Goal: Transaction & Acquisition: Book appointment/travel/reservation

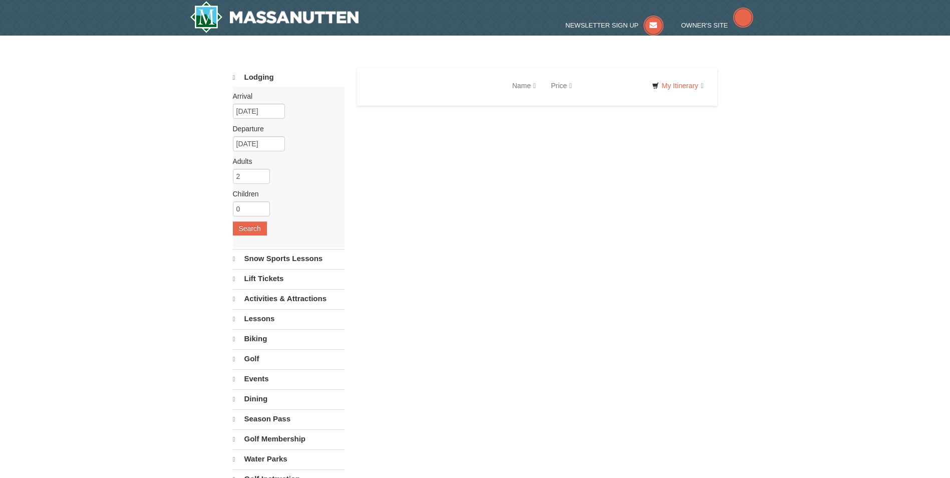
select select "9"
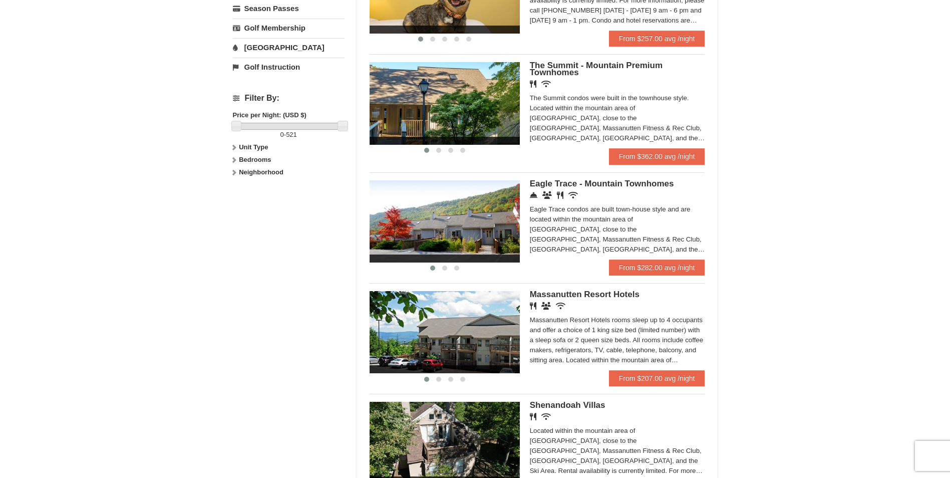
scroll to position [451, 0]
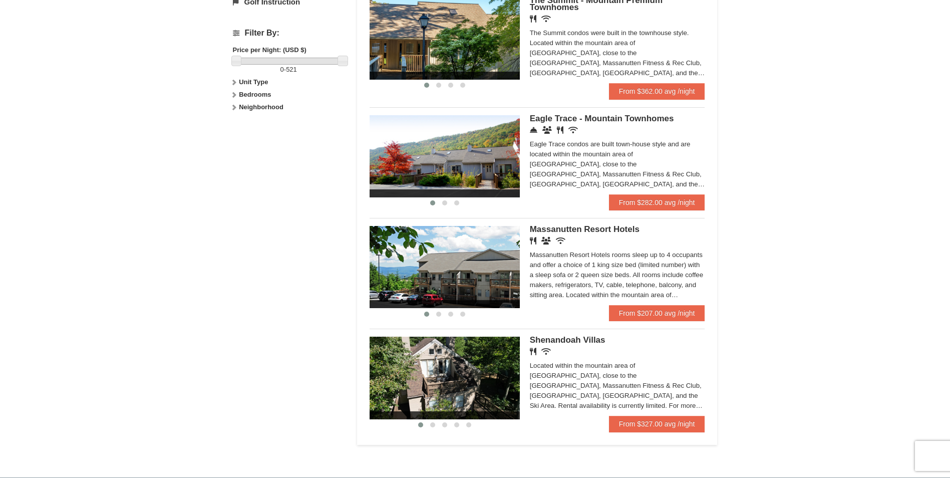
click at [452, 267] on img at bounding box center [445, 267] width 150 height 82
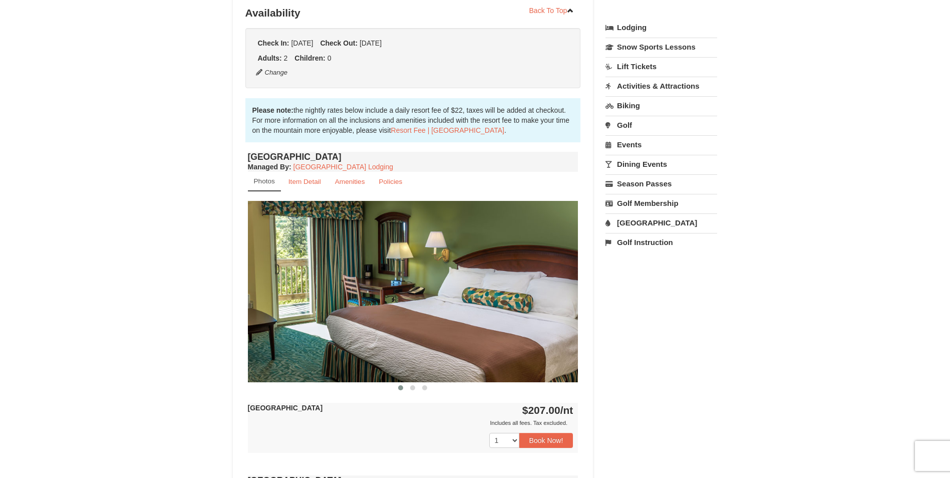
scroll to position [250, 0]
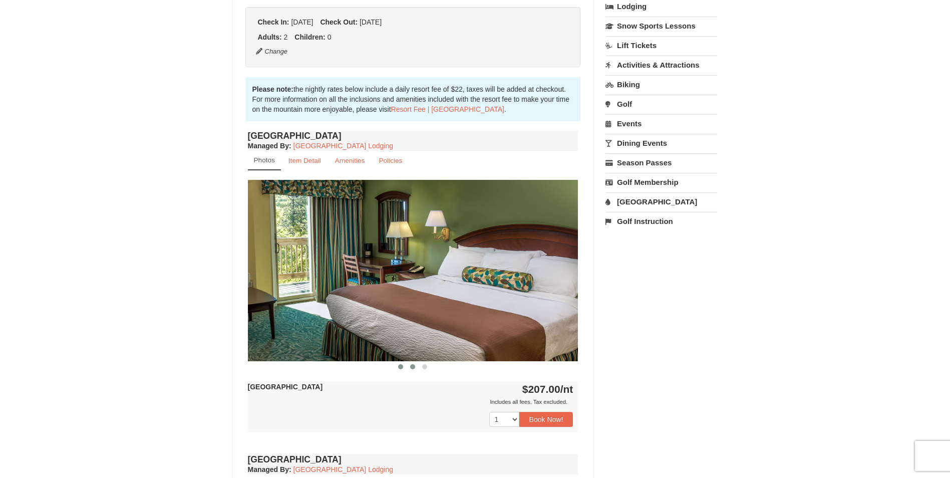
click at [415, 366] on span at bounding box center [412, 366] width 5 height 5
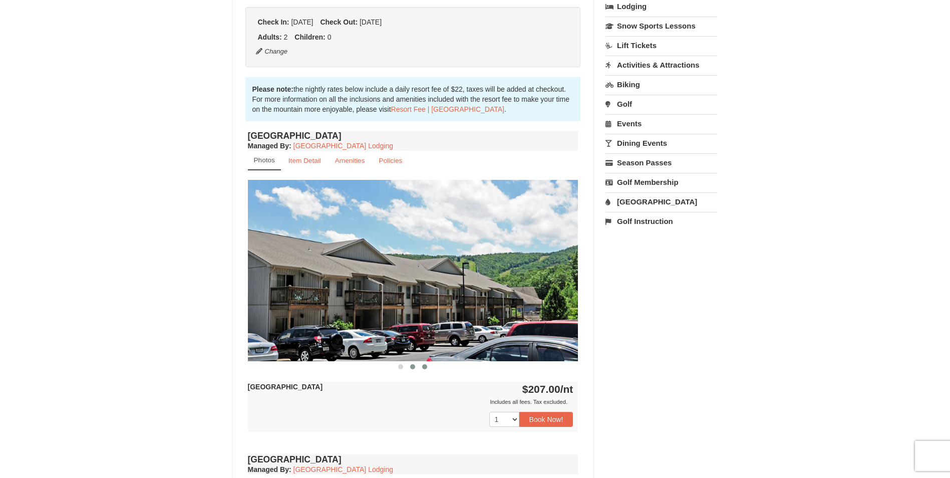
click at [423, 367] on span at bounding box center [424, 366] width 5 height 5
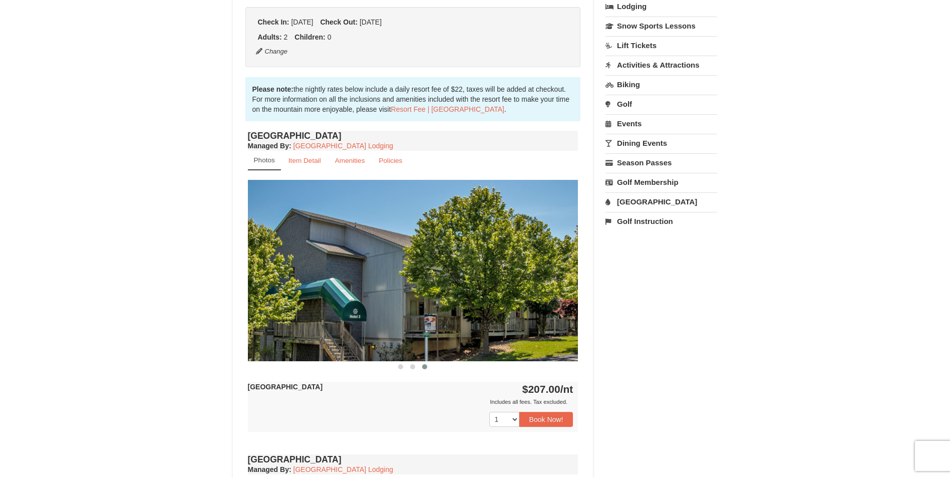
click at [384, 316] on img at bounding box center [413, 270] width 331 height 181
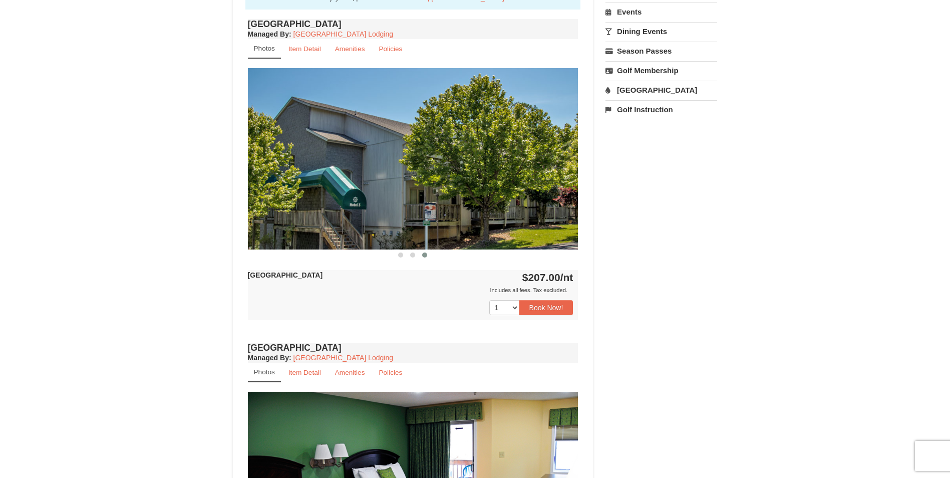
scroll to position [401, 0]
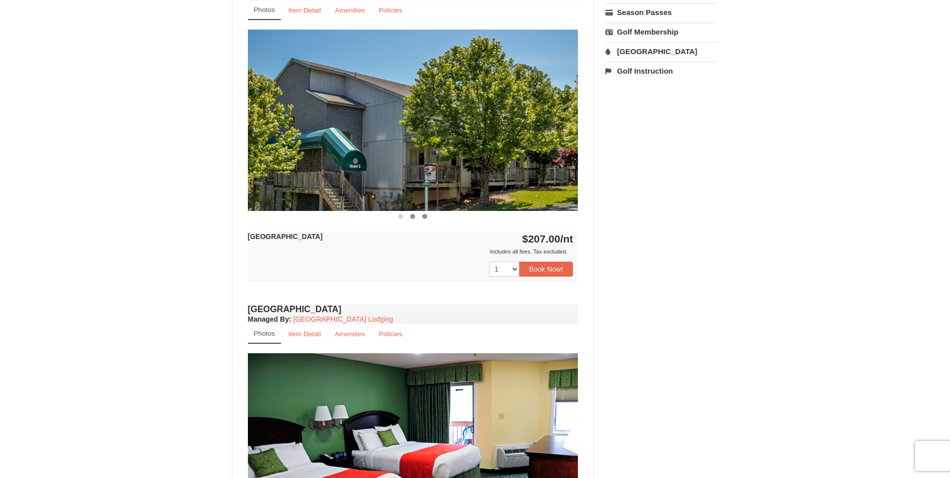
click at [415, 218] on span at bounding box center [412, 216] width 5 height 5
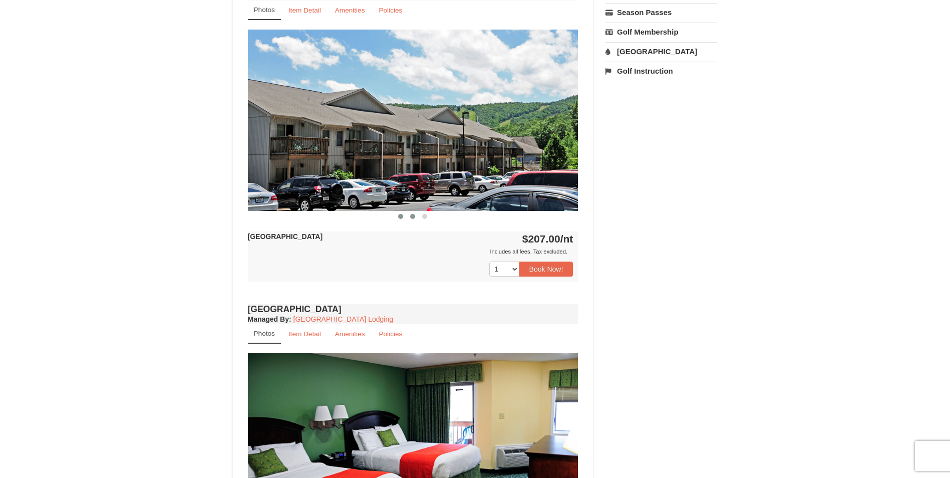
click at [405, 218] on button at bounding box center [401, 216] width 12 height 10
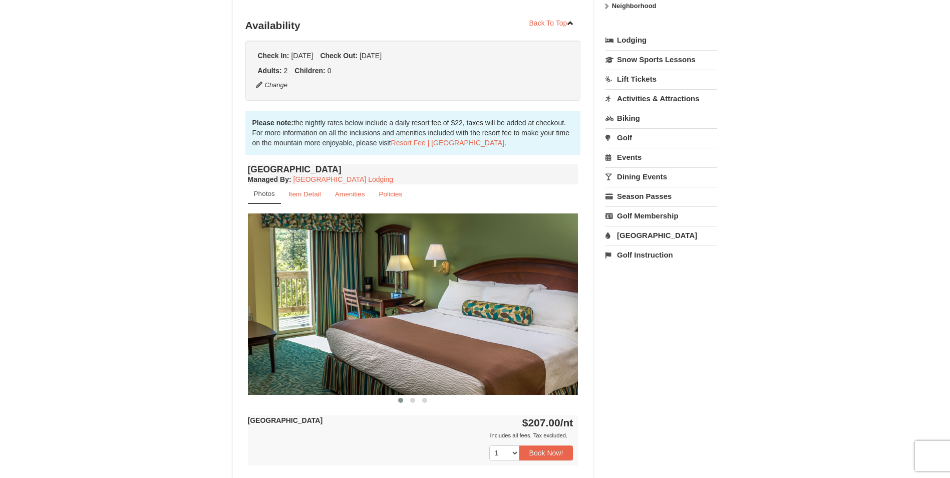
scroll to position [351, 0]
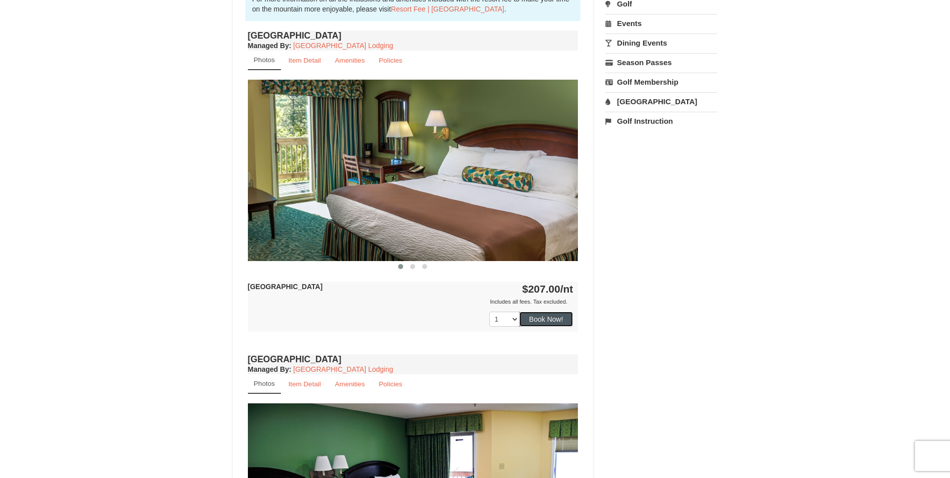
click at [543, 318] on button "Book Now!" at bounding box center [547, 319] width 54 height 15
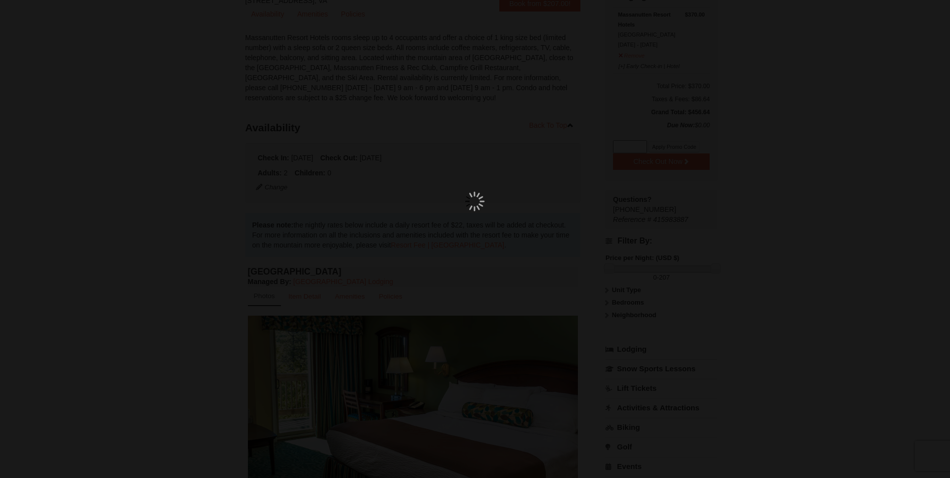
scroll to position [98, 0]
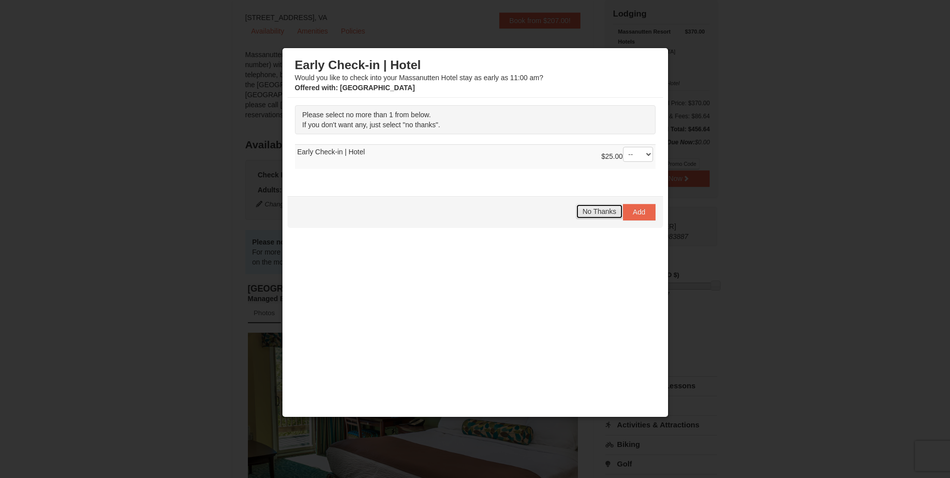
click at [609, 210] on span "No Thanks" at bounding box center [600, 211] width 34 height 8
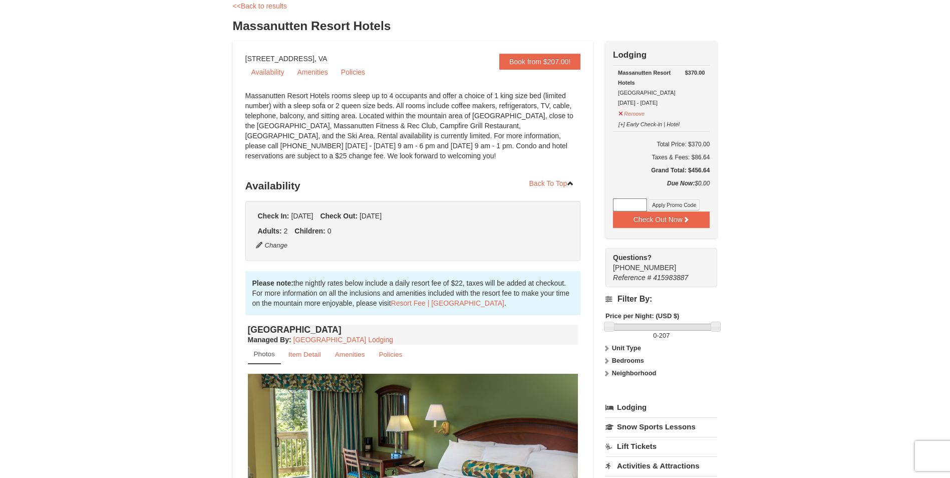
scroll to position [0, 0]
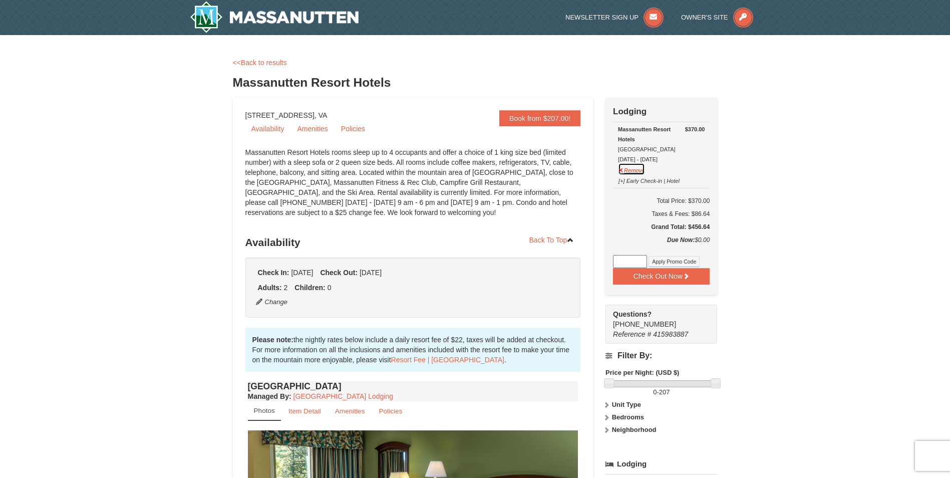
click at [635, 171] on button "Remove" at bounding box center [631, 169] width 27 height 13
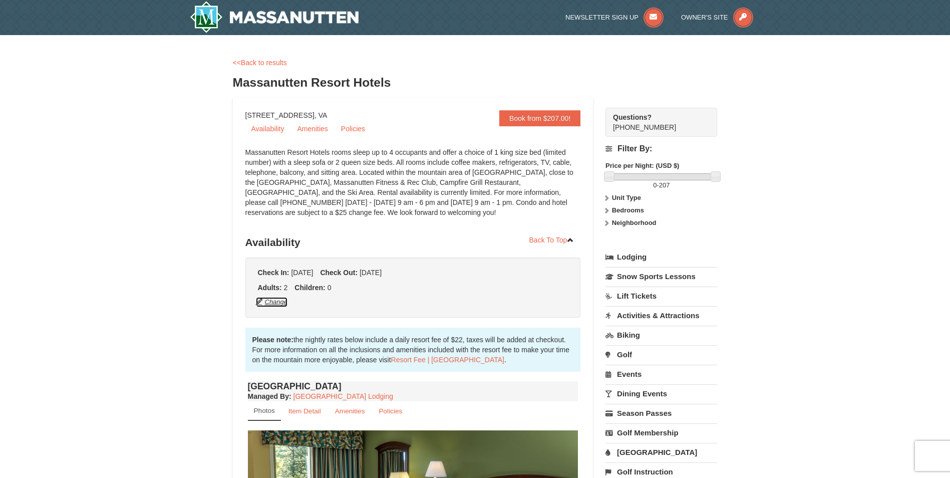
click at [281, 302] on button "Change" at bounding box center [271, 302] width 33 height 11
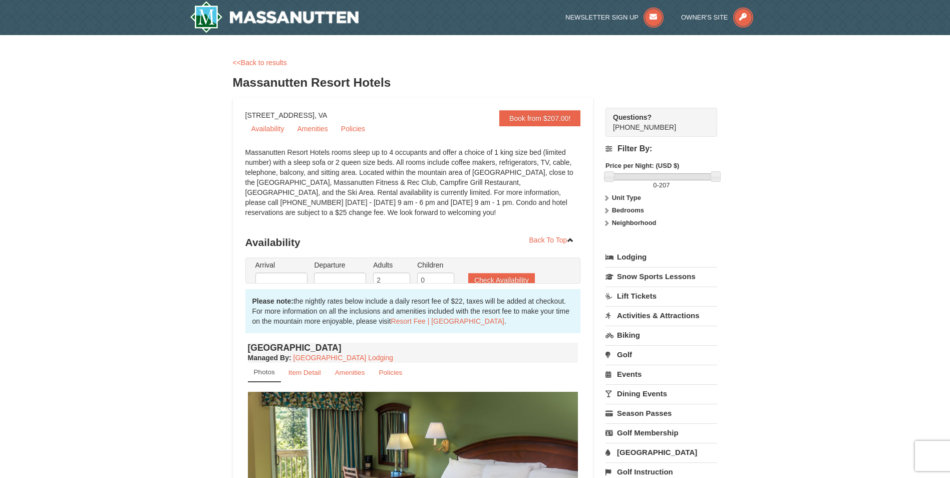
type input "[DATE]"
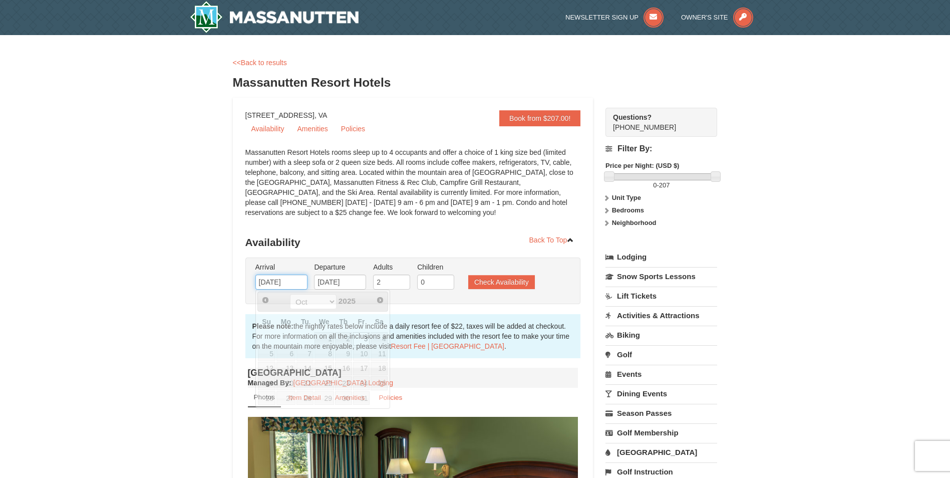
click at [295, 284] on input "[DATE]" at bounding box center [281, 282] width 52 height 15
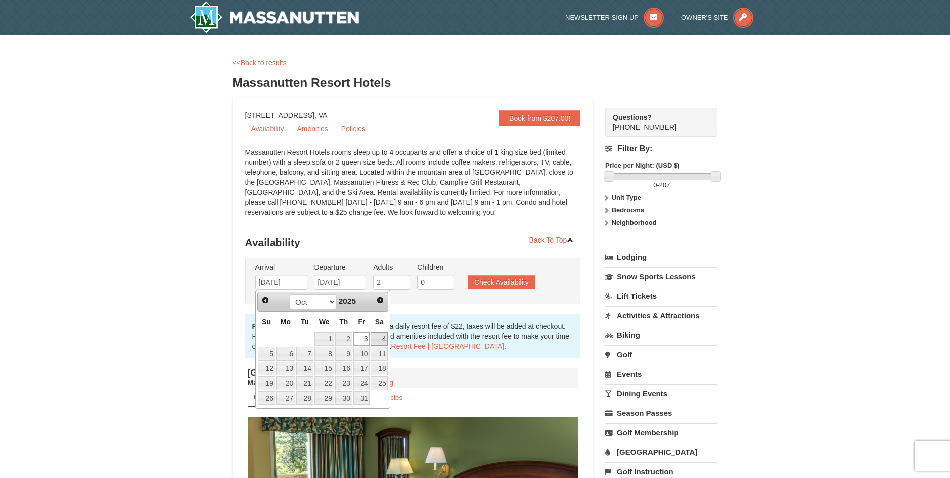
click at [380, 337] on link "4" at bounding box center [379, 339] width 17 height 14
type input "10/04/2025"
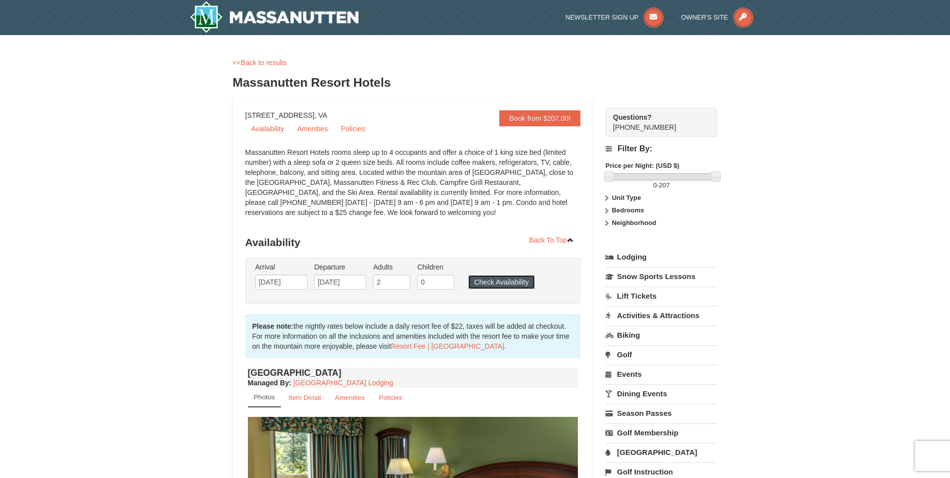
click at [494, 285] on button "Check Availability" at bounding box center [501, 282] width 67 height 14
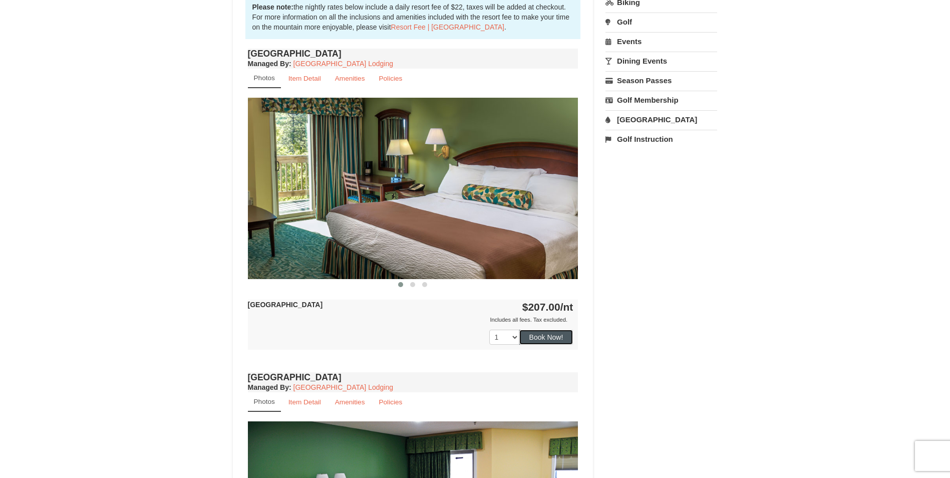
click at [537, 337] on button "Book Now!" at bounding box center [547, 337] width 54 height 15
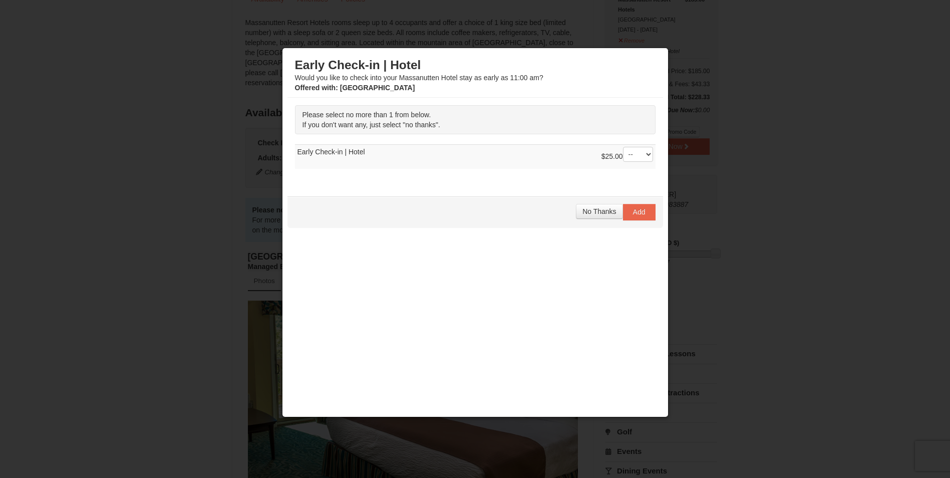
scroll to position [138, 0]
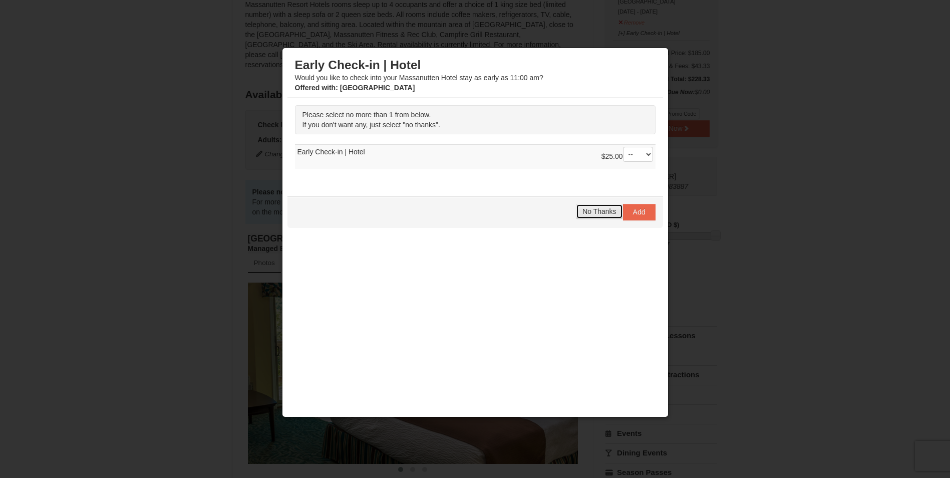
click at [592, 208] on span "No Thanks" at bounding box center [600, 211] width 34 height 8
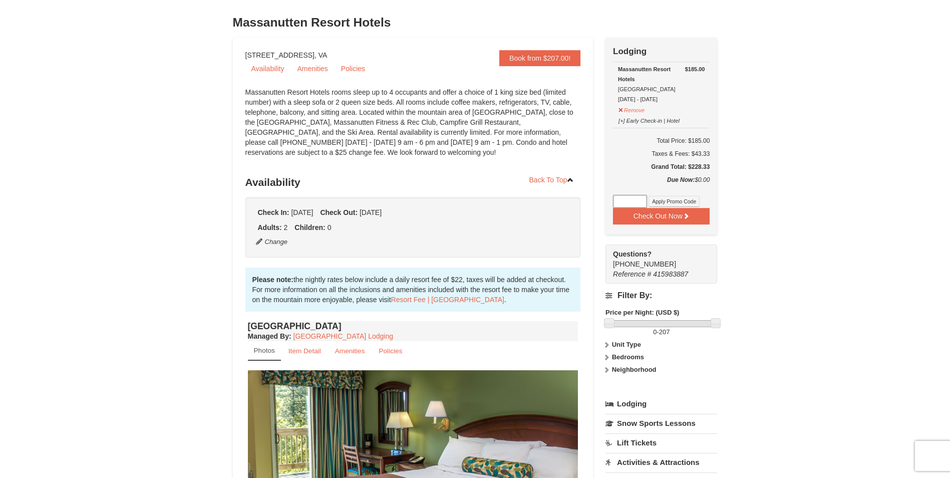
scroll to position [0, 0]
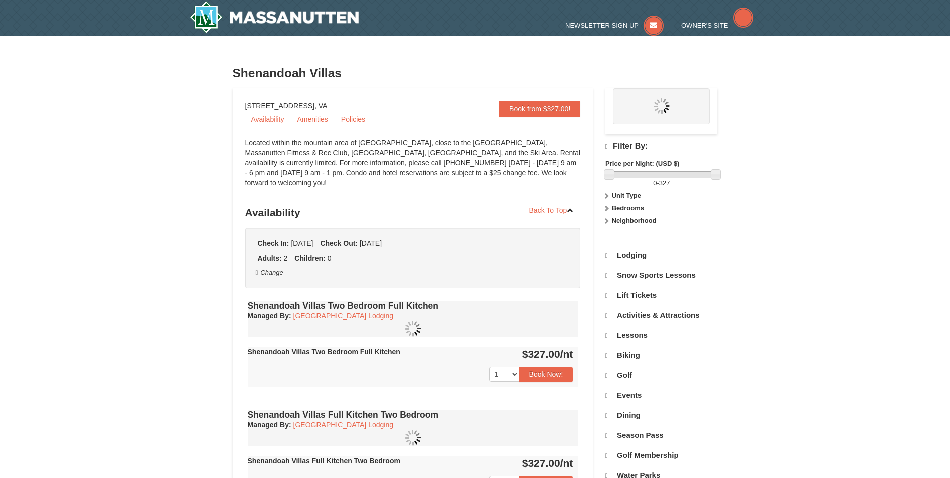
select select "9"
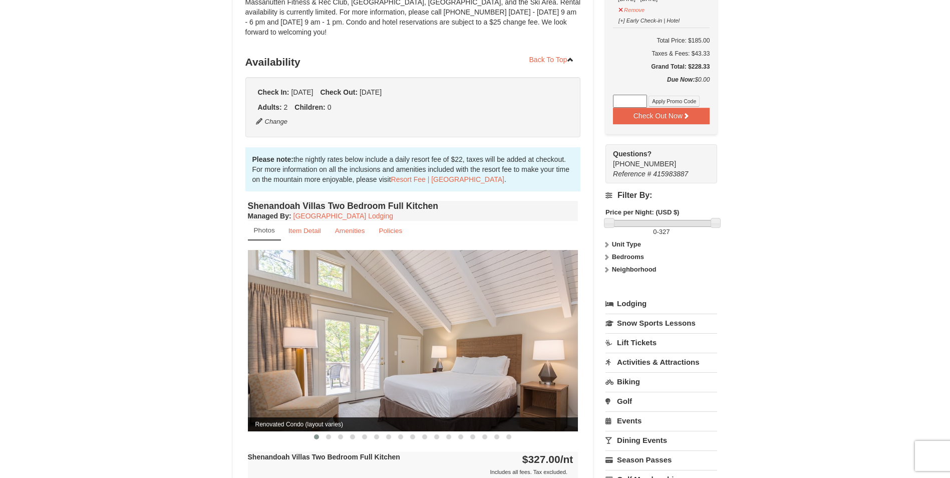
scroll to position [100, 0]
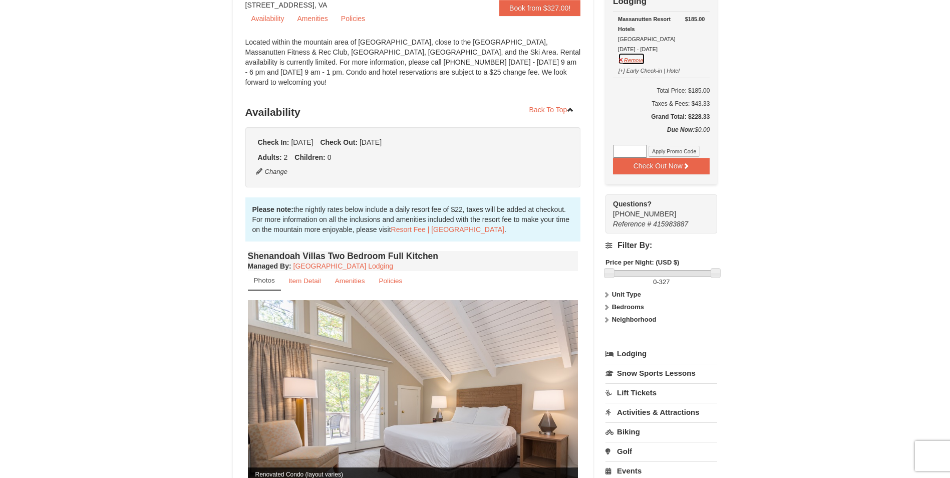
click at [632, 59] on button "Remove" at bounding box center [631, 59] width 27 height 13
